Goal: Task Accomplishment & Management: Complete application form

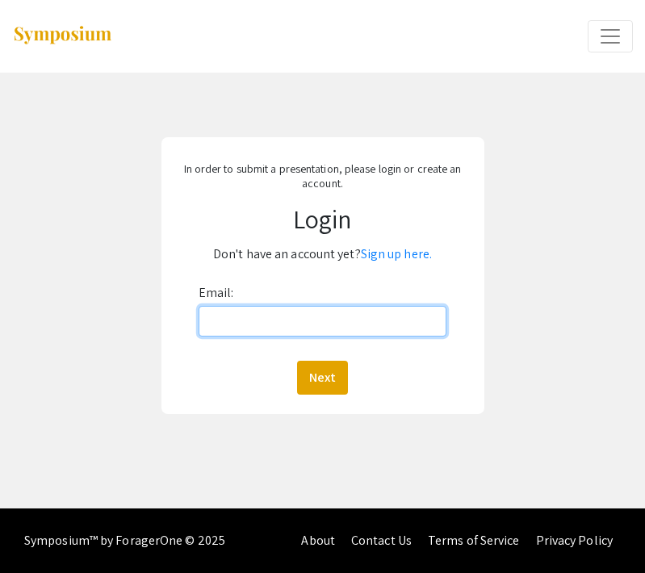
type input "[EMAIL_ADDRESS][DOMAIN_NAME]"
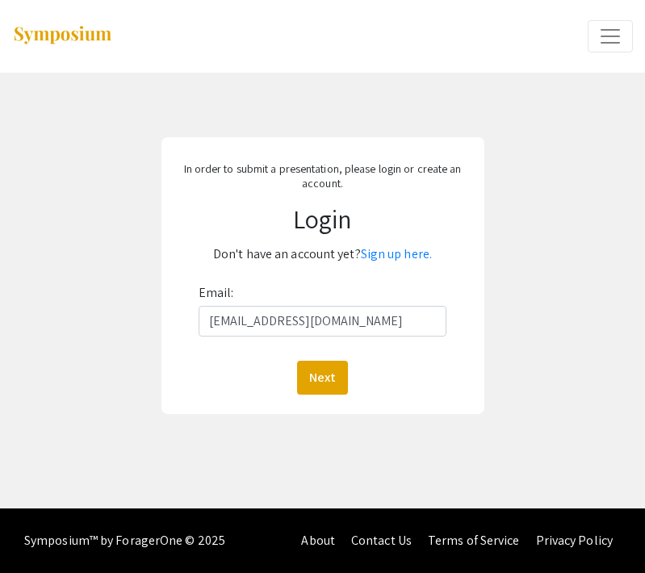
click at [322, 377] on button "Next" at bounding box center [322, 378] width 51 height 34
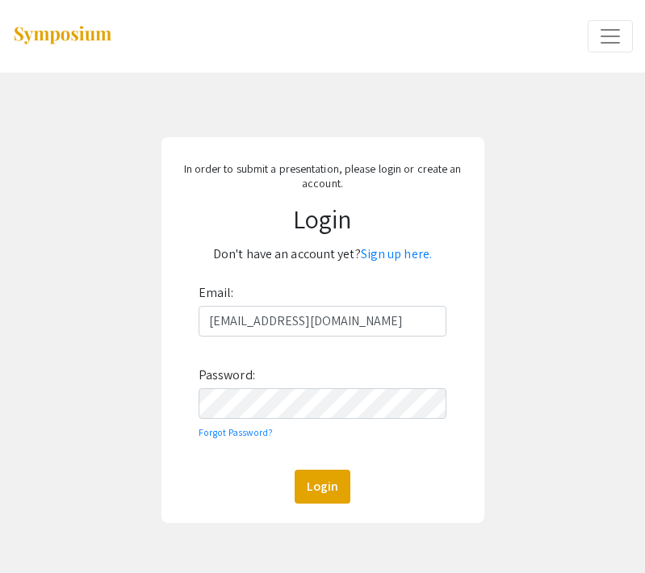
click at [322, 486] on button "Login" at bounding box center [323, 487] width 56 height 34
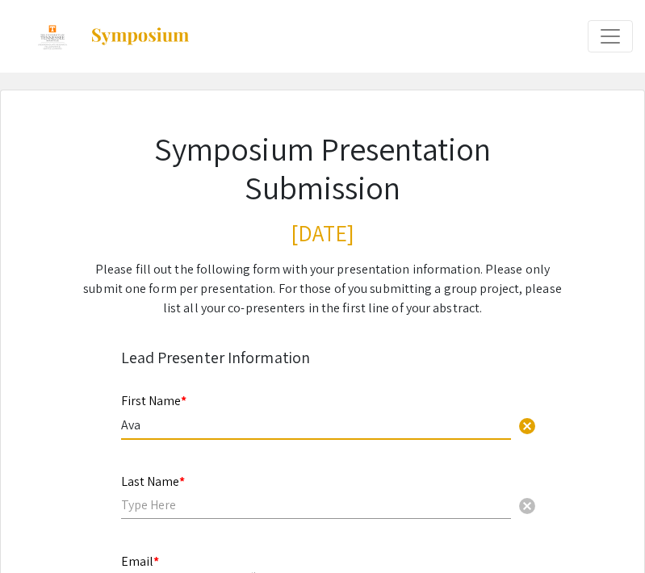
type input "Ava"
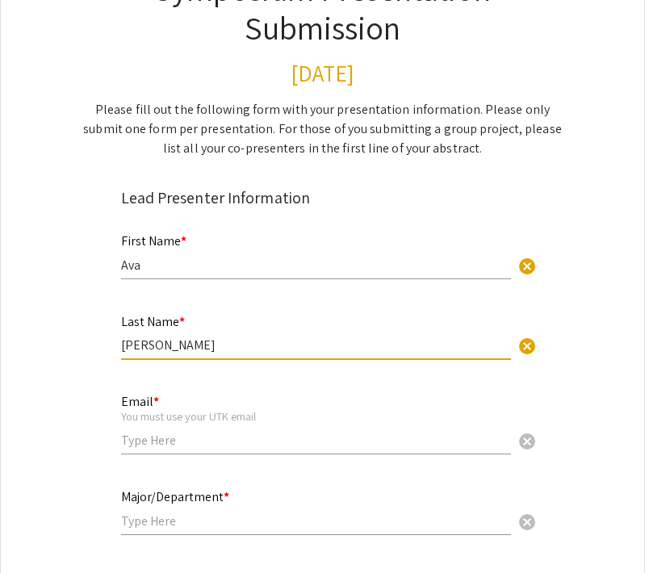
scroll to position [166, 0]
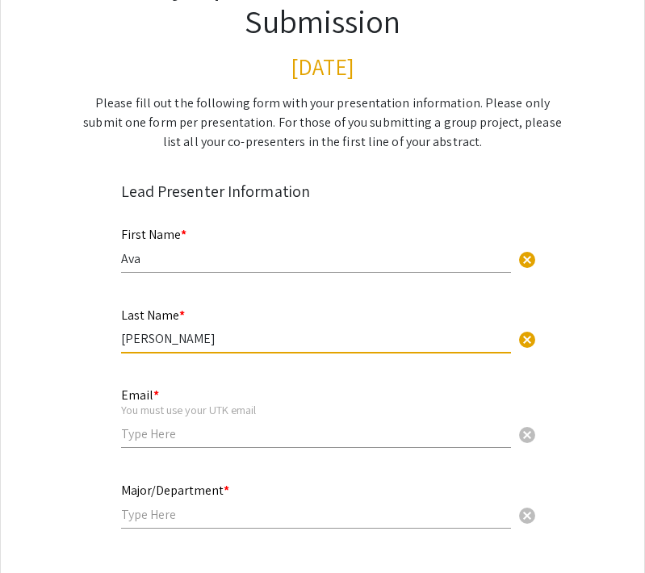
type input "[PERSON_NAME]"
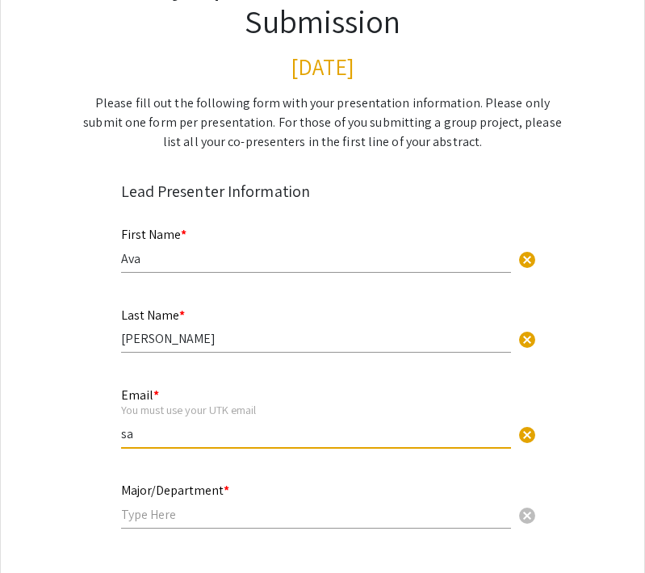
type input "s"
type input "[EMAIL_ADDRESS][DOMAIN_NAME]"
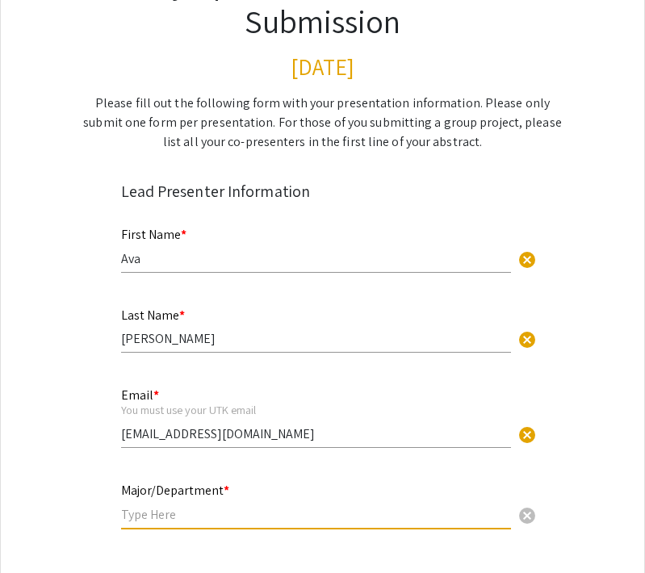
click at [163, 512] on input "text" at bounding box center [316, 514] width 390 height 17
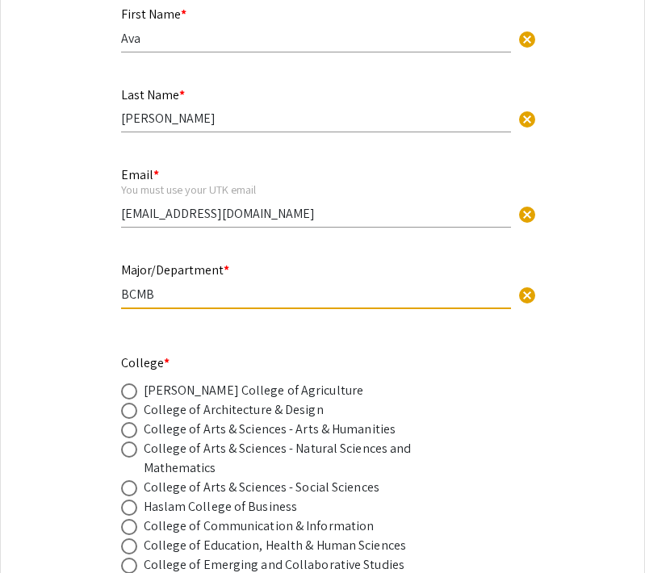
scroll to position [397, 0]
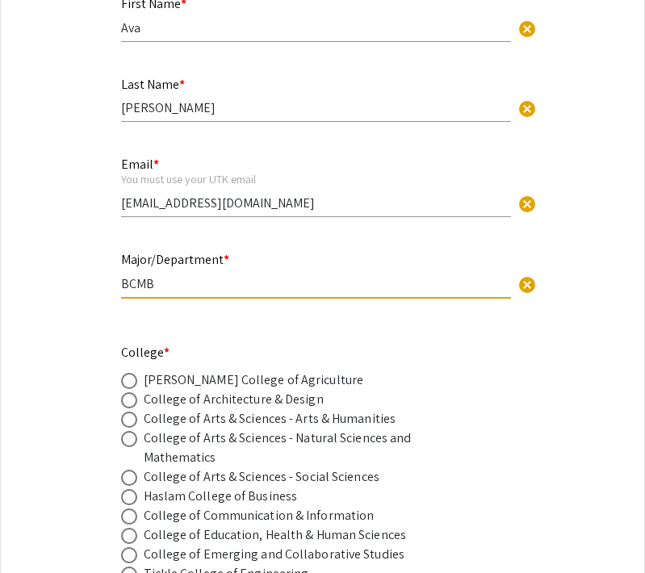
type input "BCMB"
click at [136, 444] on span at bounding box center [129, 439] width 16 height 16
click at [136, 444] on input "radio" at bounding box center [129, 439] width 16 height 16
radio input "true"
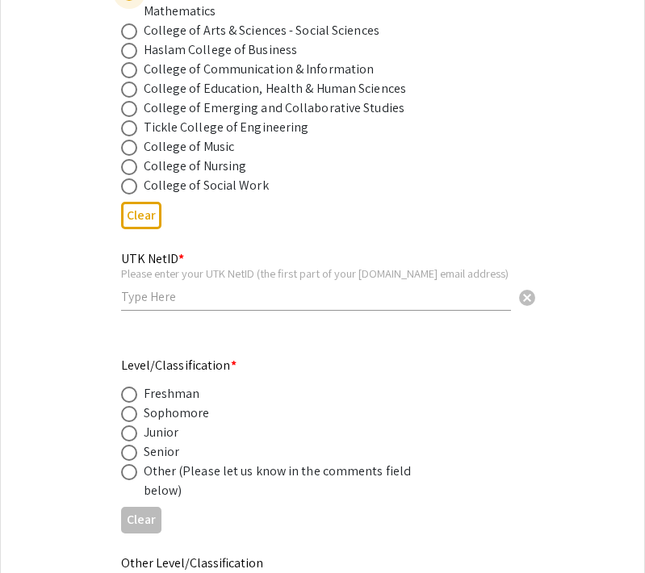
scroll to position [874, 0]
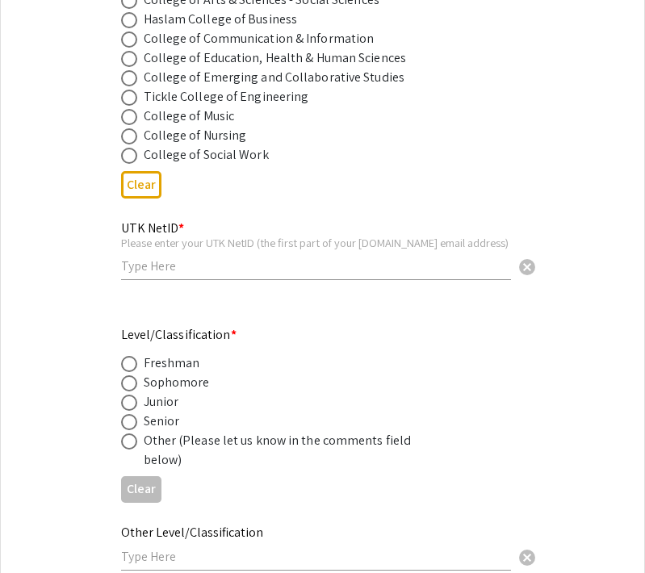
click at [157, 274] on input "text" at bounding box center [316, 265] width 390 height 17
type input "asams10"
click at [129, 417] on span at bounding box center [129, 422] width 16 height 16
click at [129, 417] on input "radio" at bounding box center [129, 422] width 16 height 16
radio input "true"
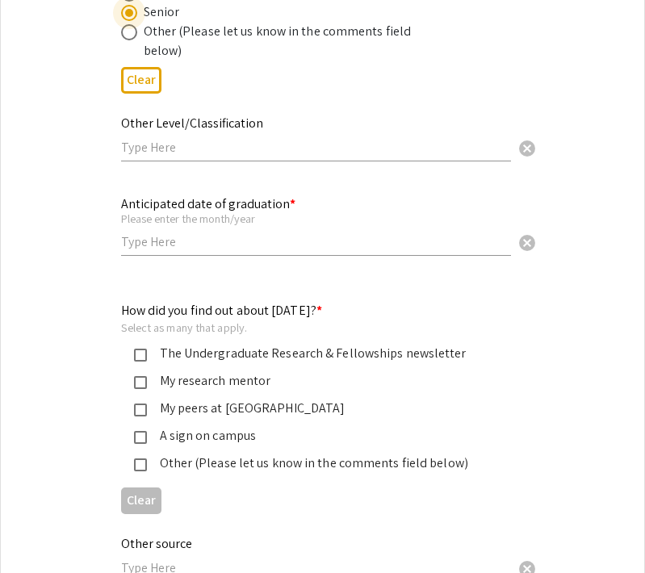
scroll to position [1285, 0]
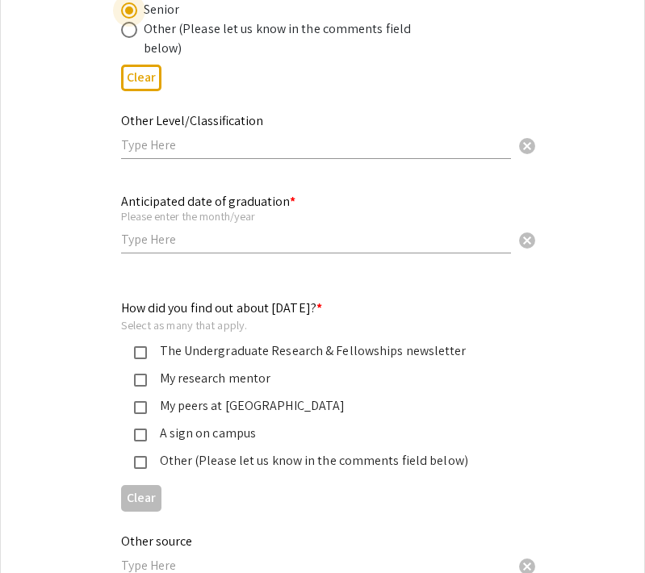
click at [166, 245] on input "text" at bounding box center [316, 239] width 390 height 17
type input "M"
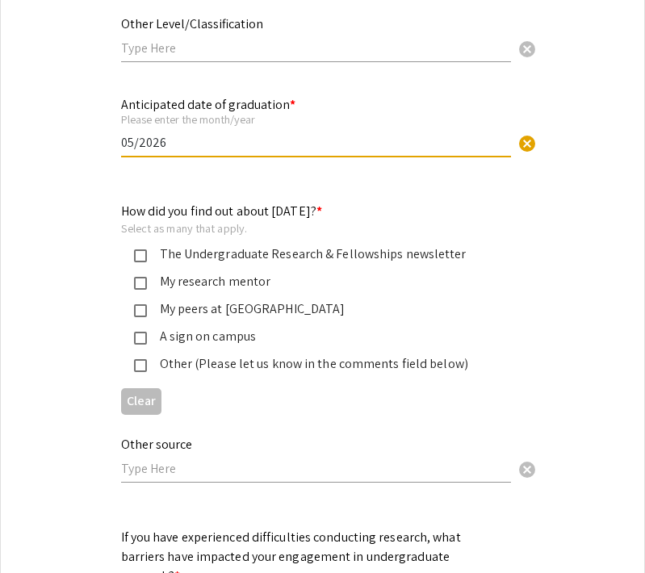
scroll to position [1386, 0]
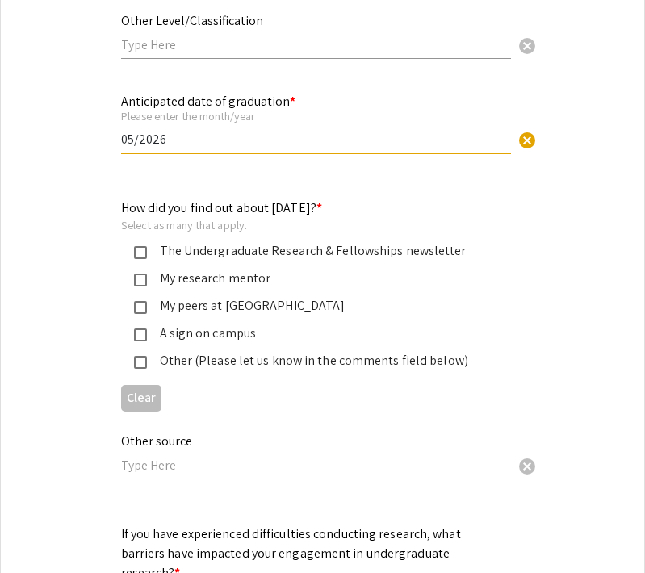
type input "05/2026"
click at [140, 359] on mat-pseudo-checkbox at bounding box center [140, 362] width 13 height 13
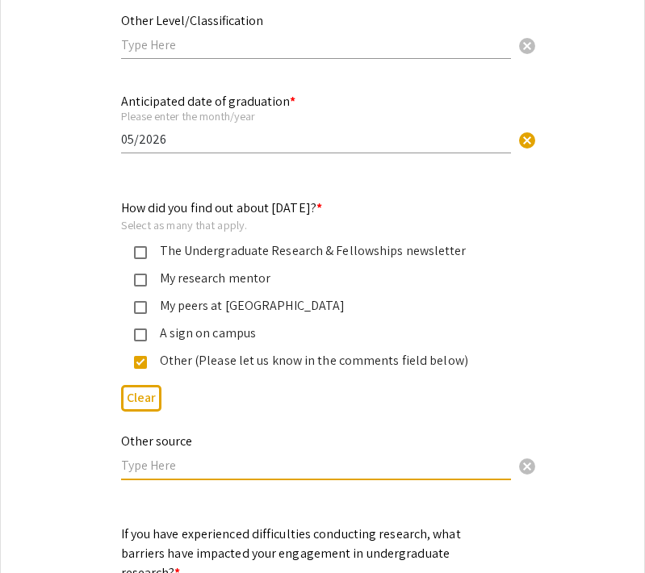
click at [149, 472] on input "text" at bounding box center [316, 465] width 390 height 17
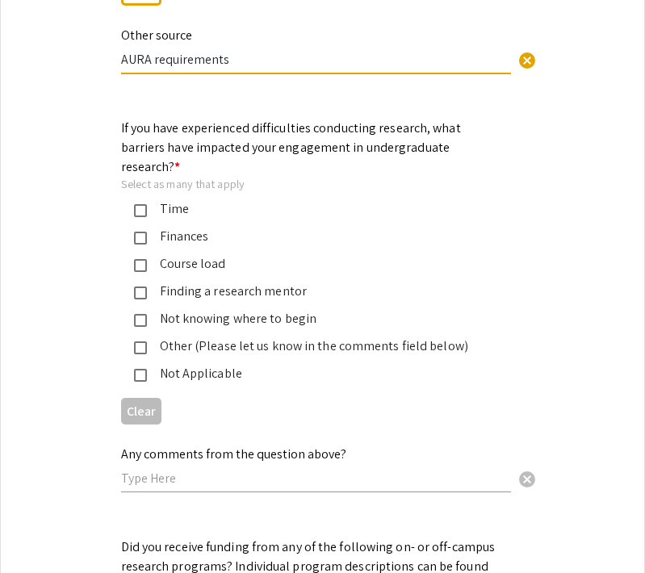
scroll to position [1796, 0]
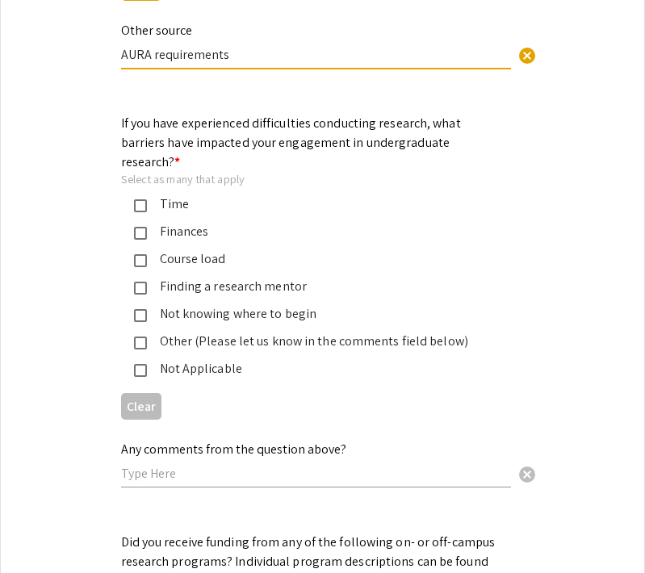
type input "AURA requirements"
click at [142, 199] on mat-pseudo-checkbox at bounding box center [140, 205] width 13 height 13
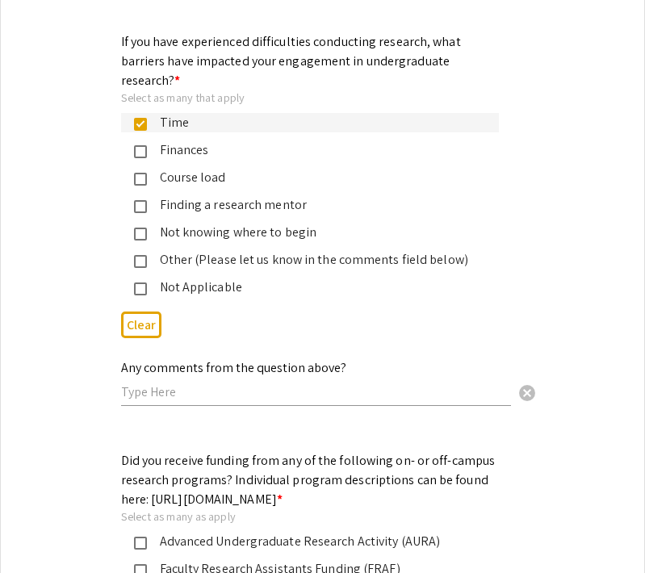
scroll to position [1876, 0]
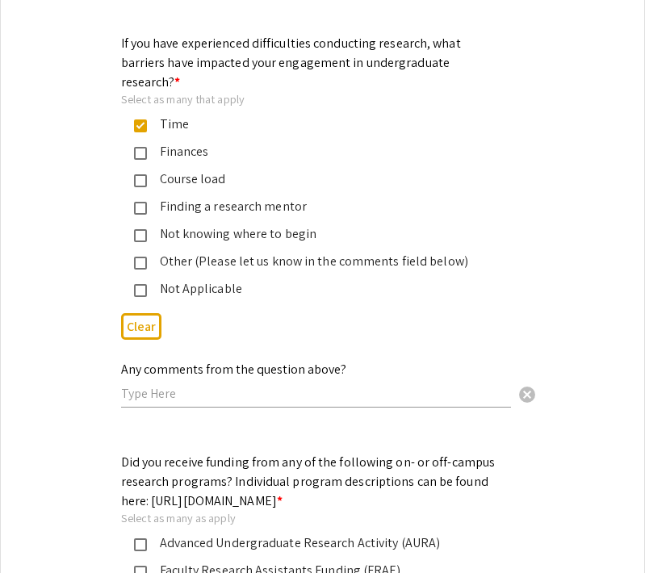
click at [147, 115] on div "Time" at bounding box center [316, 124] width 339 height 19
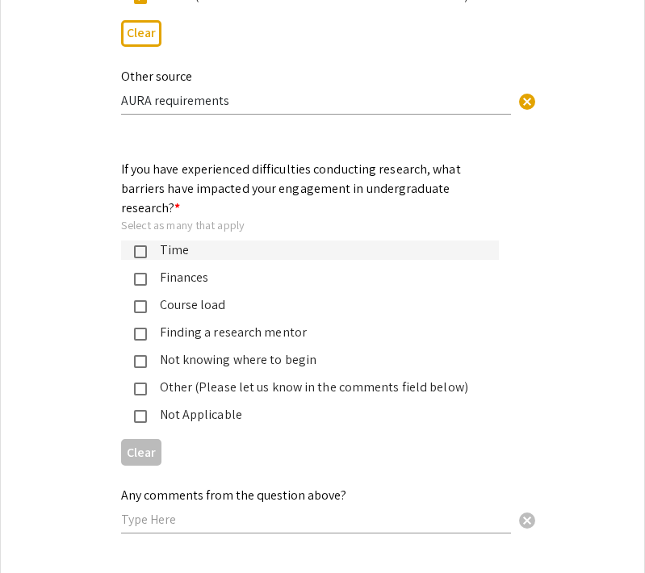
scroll to position [1750, 0]
click at [142, 410] on mat-pseudo-checkbox at bounding box center [140, 416] width 13 height 13
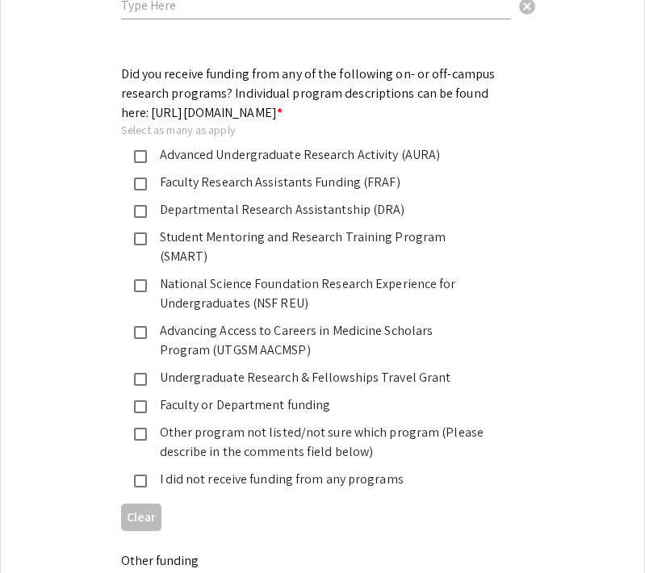
scroll to position [2264, 0]
click at [137, 161] on mat-pseudo-checkbox at bounding box center [140, 157] width 13 height 13
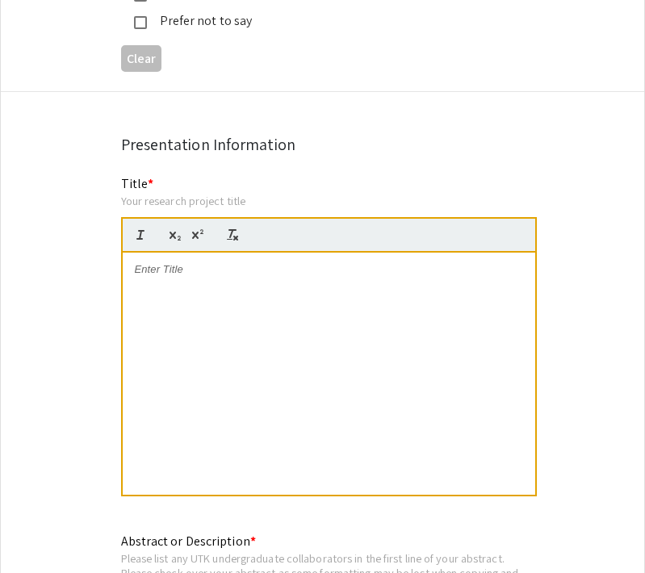
scroll to position [3120, 0]
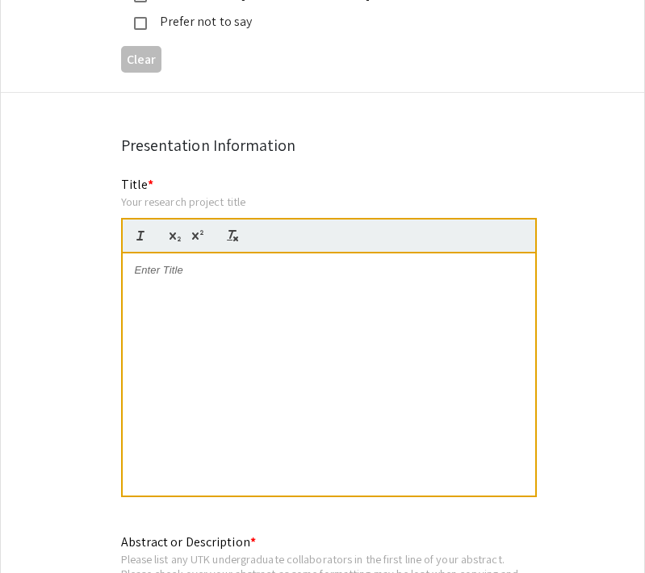
click at [191, 285] on div at bounding box center [329, 374] width 412 height 242
click at [141, 282] on div at bounding box center [329, 374] width 412 height 242
click at [161, 271] on div "Forcing the Aggregation of a Mutated Tau Peptide" at bounding box center [329, 374] width 412 height 242
click at [153, 291] on div "Forcing the Aggregation of a Mutated Tau Peptide" at bounding box center [329, 374] width 412 height 242
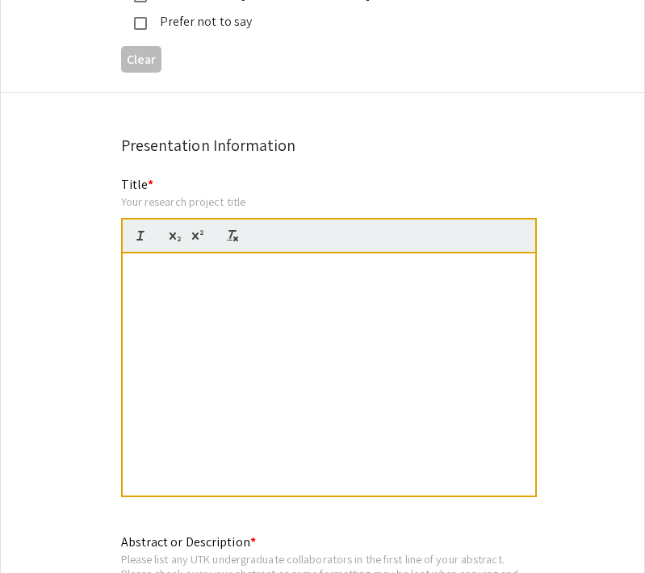
drag, startPoint x: 239, startPoint y: 377, endPoint x: 173, endPoint y: 294, distance: 106.2
click at [173, 294] on div "Forcing the Aggregation of a Mutated Tau Peptide" at bounding box center [329, 374] width 412 height 242
click at [267, 326] on div "Forcing the Aggregation of a Mutated Tau Peptide" at bounding box center [329, 374] width 412 height 242
drag, startPoint x: 226, startPoint y: 288, endPoint x: 137, endPoint y: 271, distance: 90.4
click at [137, 271] on div "Forcing the Aggregation of a Mutated Tau Peptide" at bounding box center [329, 374] width 412 height 242
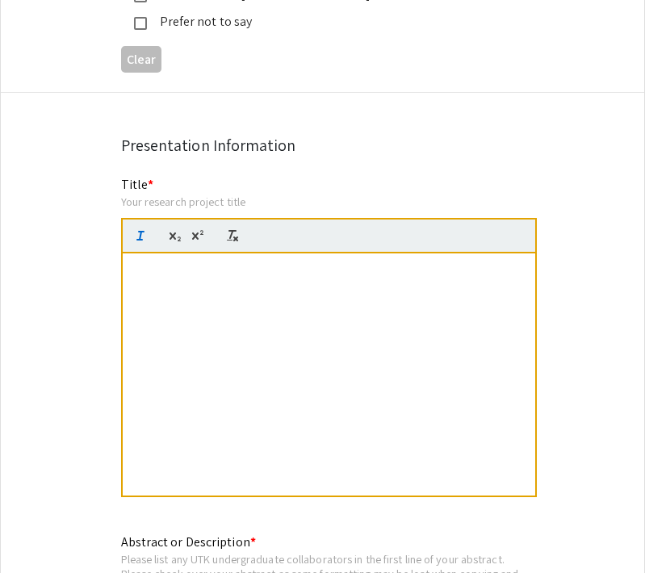
click at [144, 228] on icon "button" at bounding box center [140, 235] width 15 height 15
click at [141, 228] on icon "button" at bounding box center [140, 235] width 15 height 15
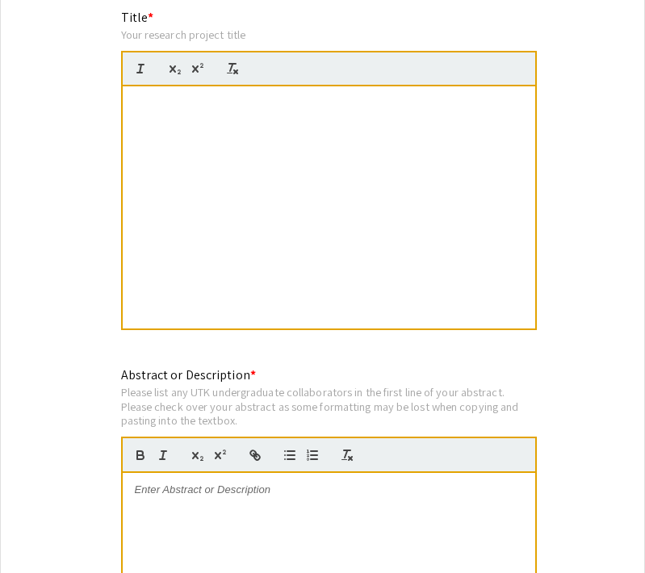
scroll to position [3291, 0]
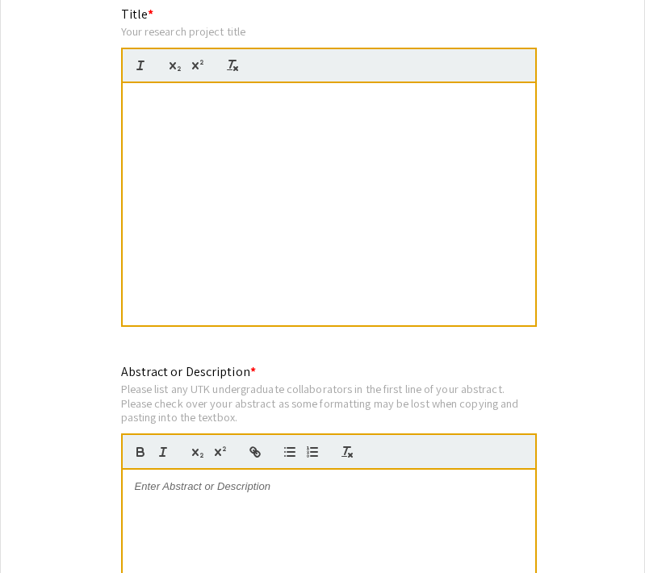
click at [220, 276] on div "Forcing the Aggregation of a Mutated Tau Peptide ﻿" at bounding box center [329, 204] width 412 height 242
click at [158, 114] on div "Forcing the Aggregation of a Mutated Tau Peptide ﻿" at bounding box center [329, 204] width 412 height 242
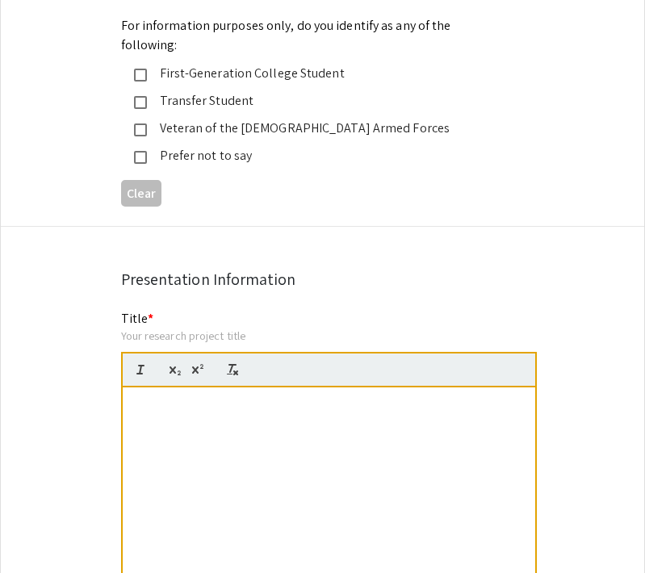
scroll to position [2987, 0]
drag, startPoint x: 249, startPoint y: 416, endPoint x: 205, endPoint y: 368, distance: 65.7
click at [205, 398] on strong "Forcing the Aggregation of a Mutated Tau Peptide Forc" at bounding box center [274, 404] width 278 height 12
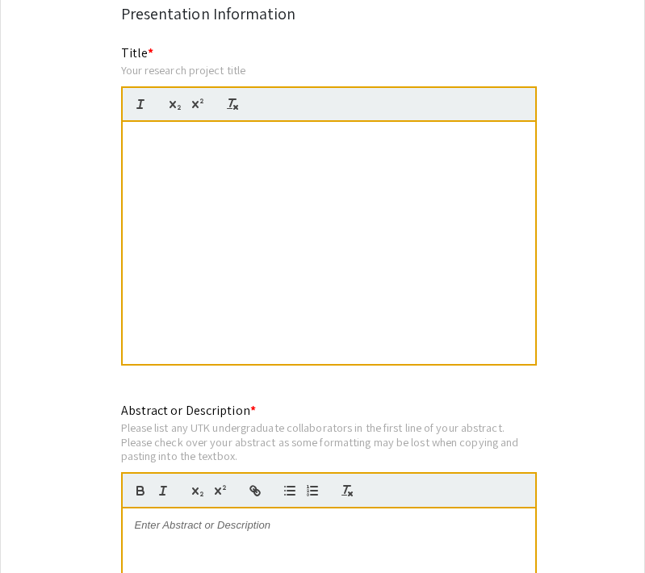
scroll to position [3253, 0]
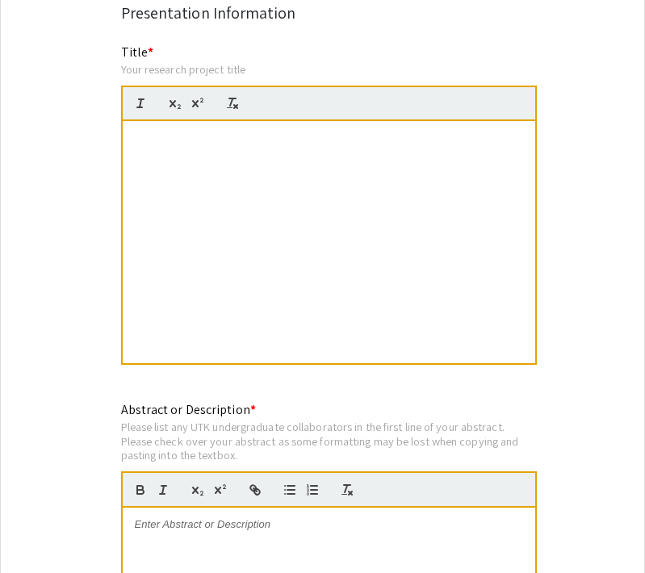
click at [238, 264] on div "Forcing the Aggregation of a Mutated Tau Peptide Forc" at bounding box center [329, 242] width 412 height 242
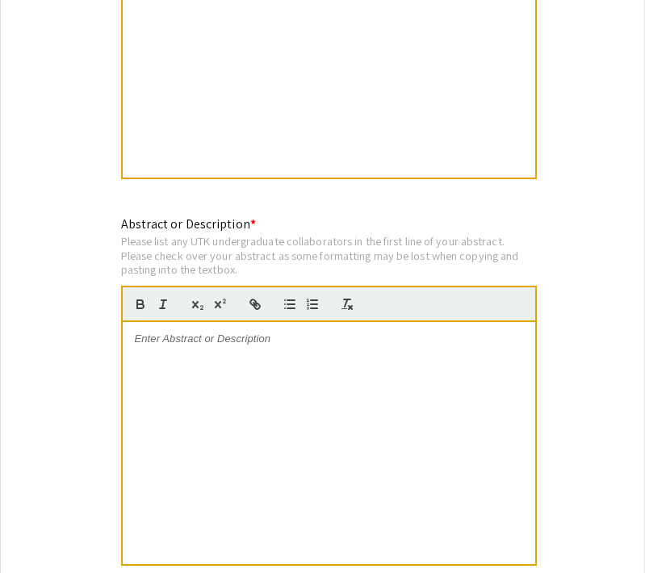
scroll to position [3437, 0]
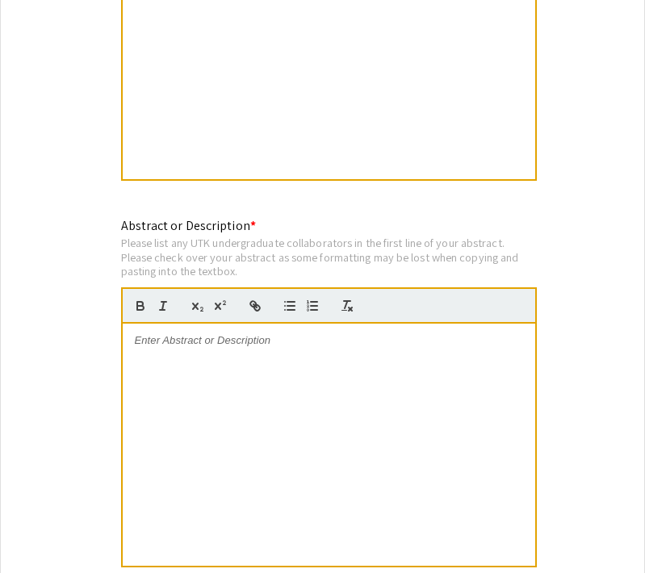
click at [214, 102] on div "Forcing the Aggregation of a Mutated Tau Peptide Forc" at bounding box center [329, 58] width 412 height 242
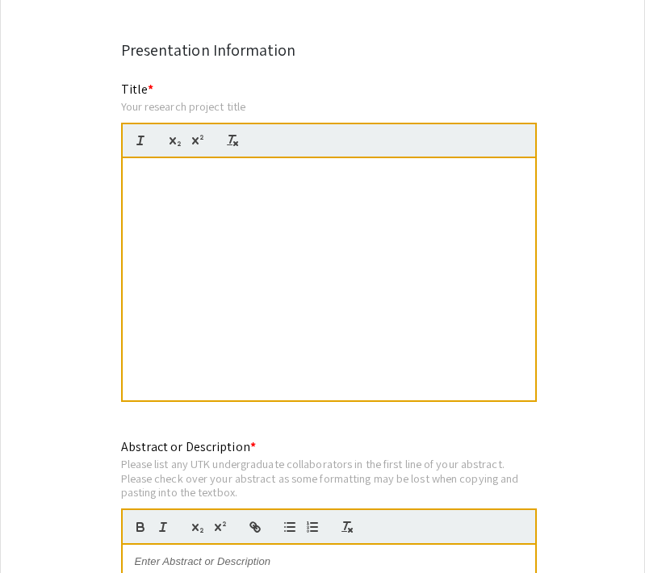
scroll to position [3216, 0]
click at [254, 158] on div "Forcing the Aggregation of a Mutated Tau Peptide Forc" at bounding box center [329, 279] width 412 height 242
click at [142, 133] on icon "button" at bounding box center [140, 140] width 15 height 15
click at [127, 123] on div at bounding box center [329, 141] width 416 height 36
click at [159, 99] on div "Your research project title" at bounding box center [329, 106] width 416 height 15
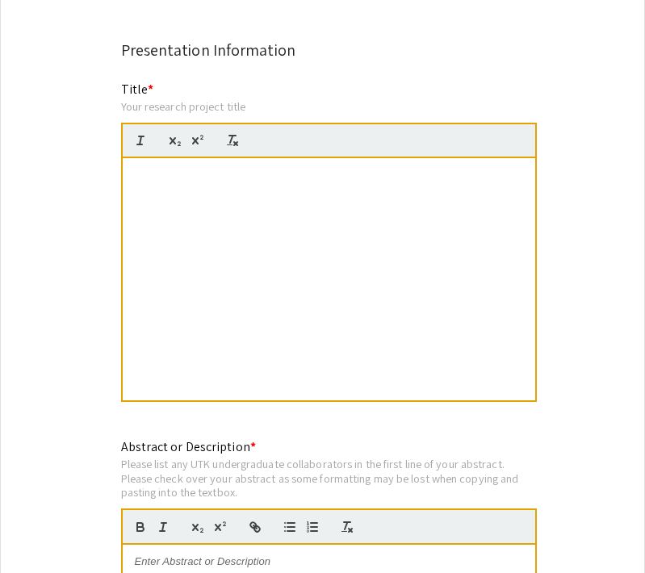
click at [251, 123] on div at bounding box center [329, 141] width 416 height 36
